Goal: Task Accomplishment & Management: Use online tool/utility

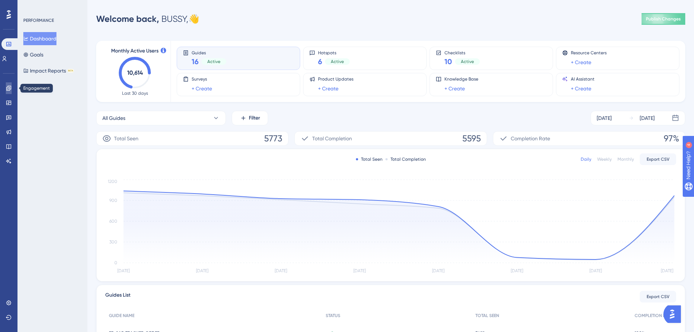
click at [8, 86] on icon at bounding box center [8, 88] width 5 height 5
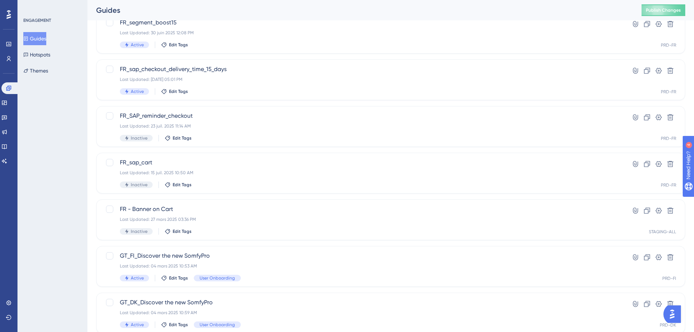
scroll to position [234, 0]
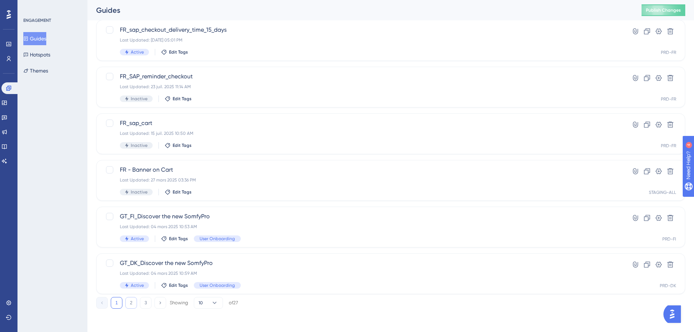
click at [129, 301] on button "2" at bounding box center [131, 303] width 12 height 12
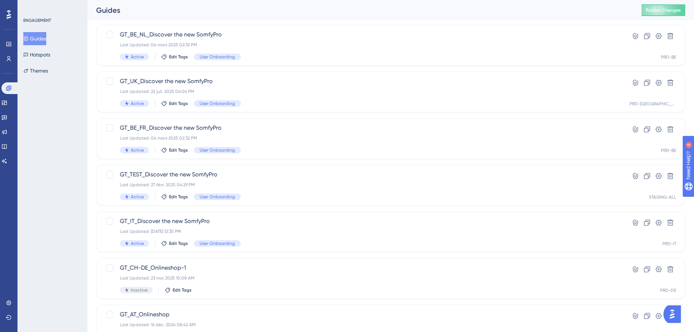
scroll to position [219, 0]
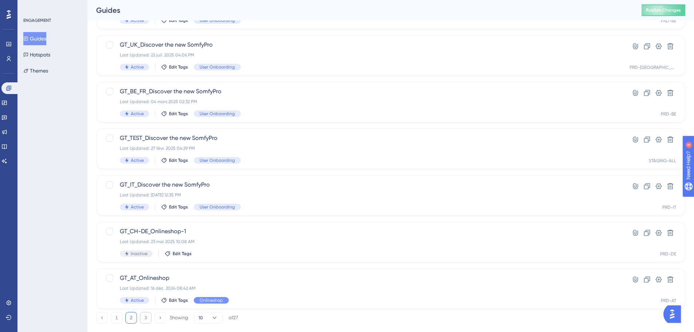
click at [147, 319] on button "3" at bounding box center [146, 318] width 12 height 12
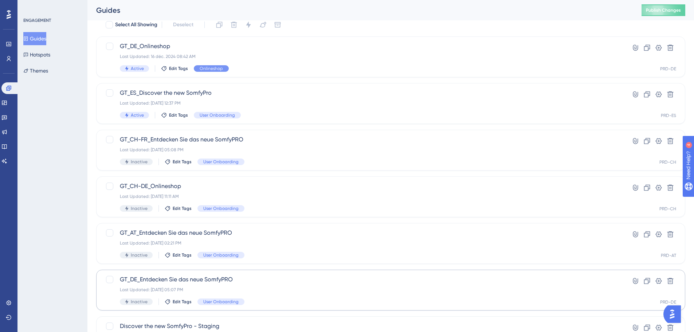
scroll to position [21, 0]
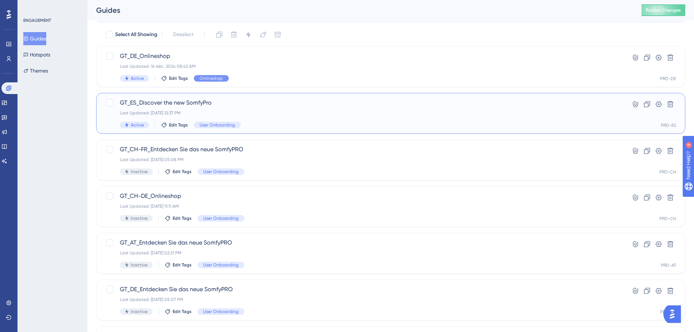
click at [153, 106] on span "GT_ES_Discover the new SomfyPro" at bounding box center [362, 102] width 484 height 9
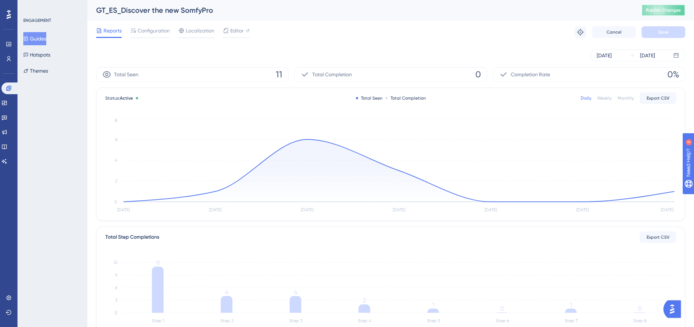
click at [661, 10] on span "Publish Changes" at bounding box center [663, 10] width 35 height 6
